Goal: Find specific page/section: Find specific page/section

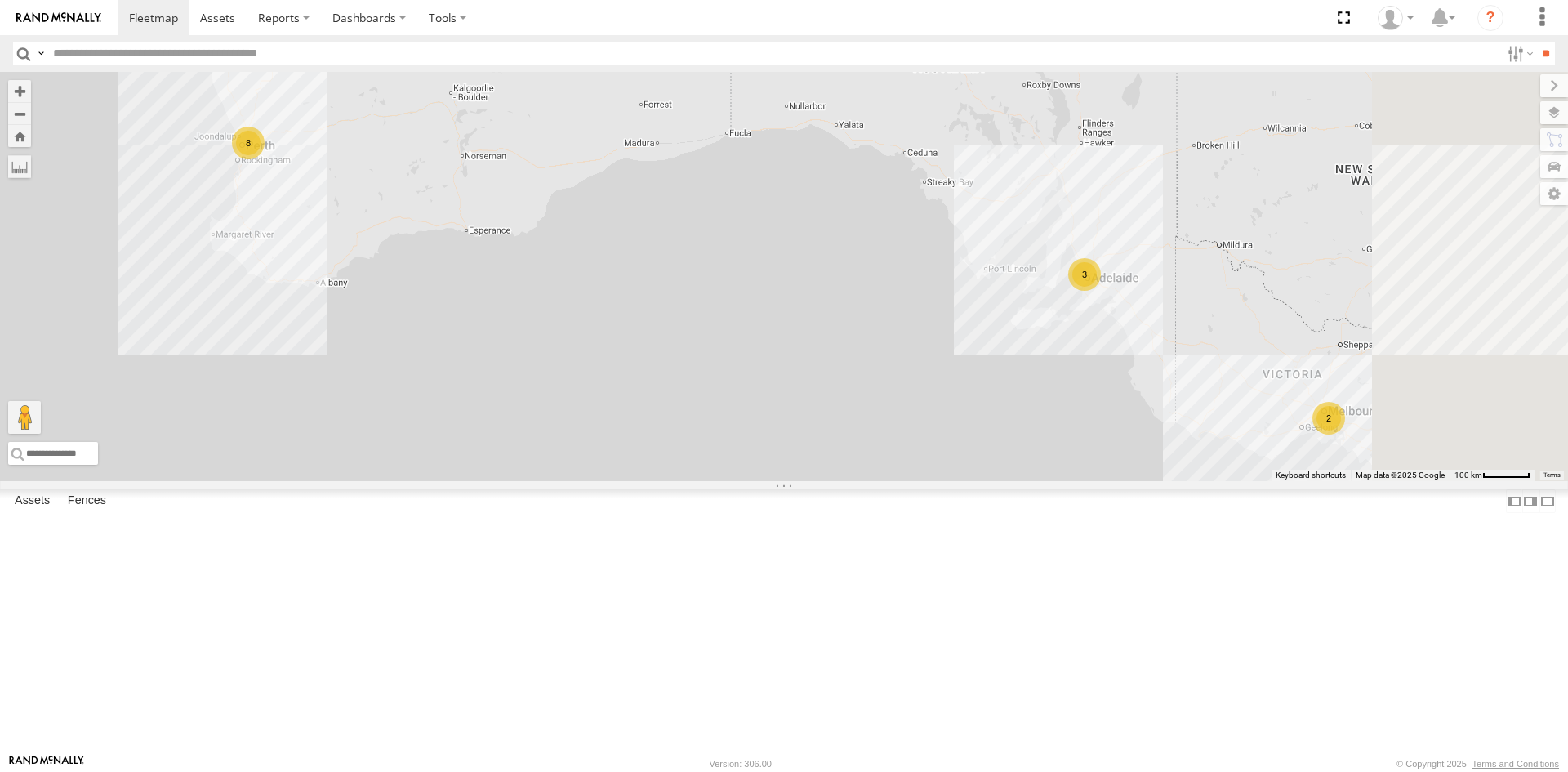
click at [38, 14] on img at bounding box center [59, 18] width 85 height 12
